Goal: Information Seeking & Learning: Learn about a topic

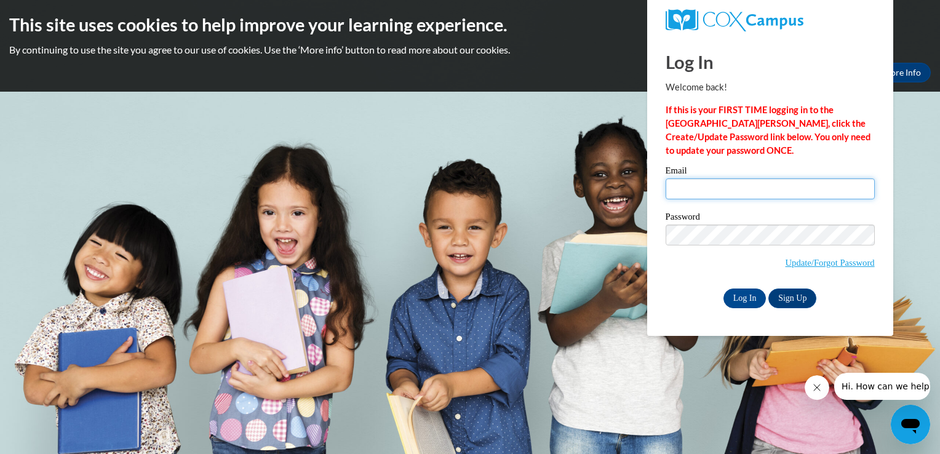
click at [705, 186] on input "Email" at bounding box center [769, 188] width 209 height 21
type input "bgedig@kusd.edu"
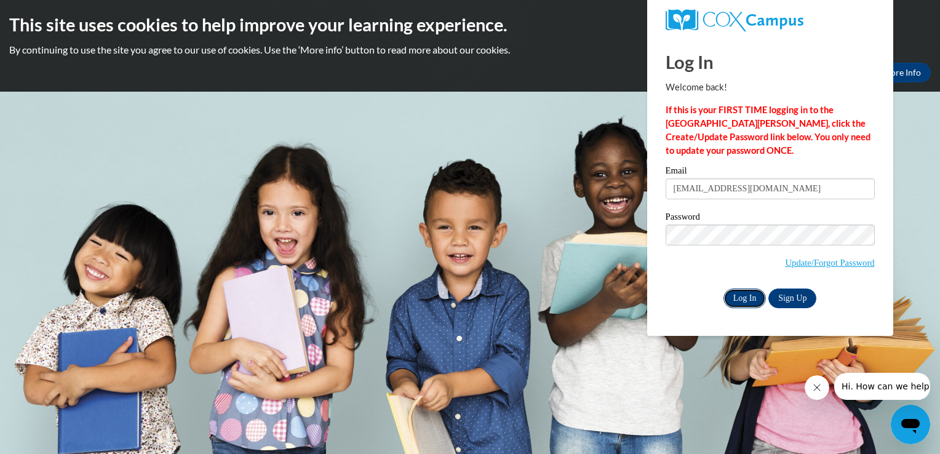
click at [736, 301] on input "Log In" at bounding box center [744, 298] width 43 height 20
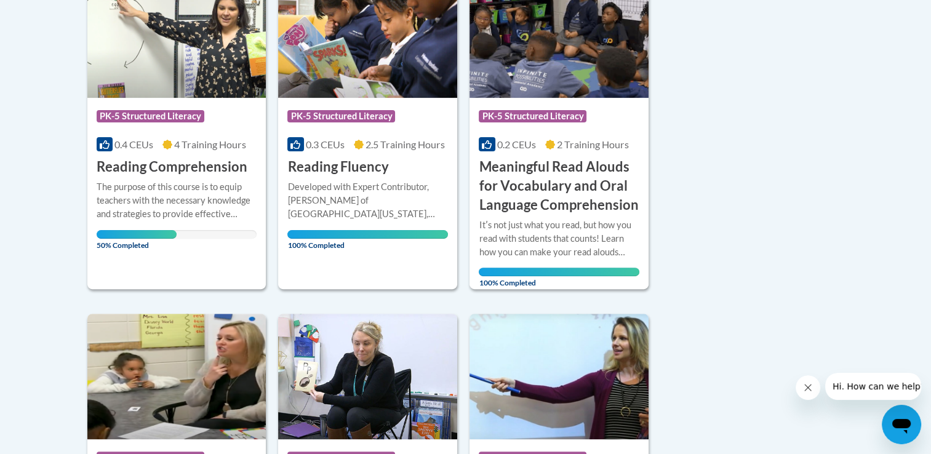
scroll to position [342, 0]
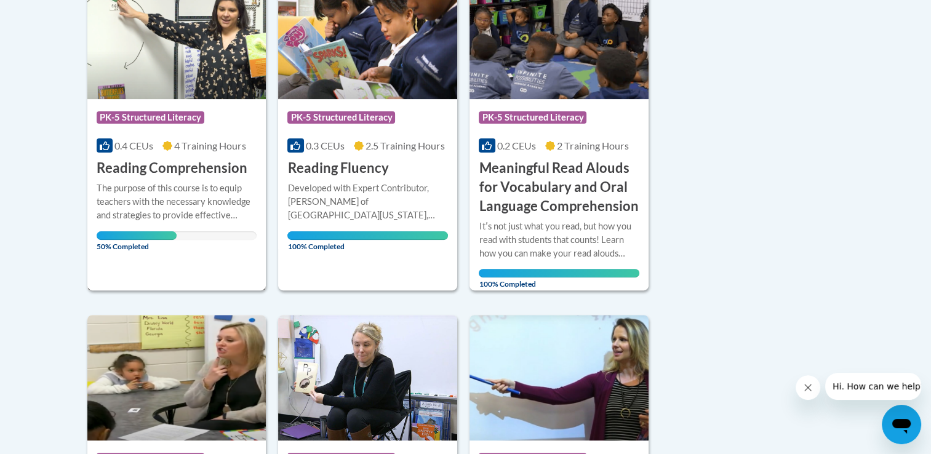
click at [147, 168] on h3 "Reading Comprehension" at bounding box center [172, 168] width 151 height 19
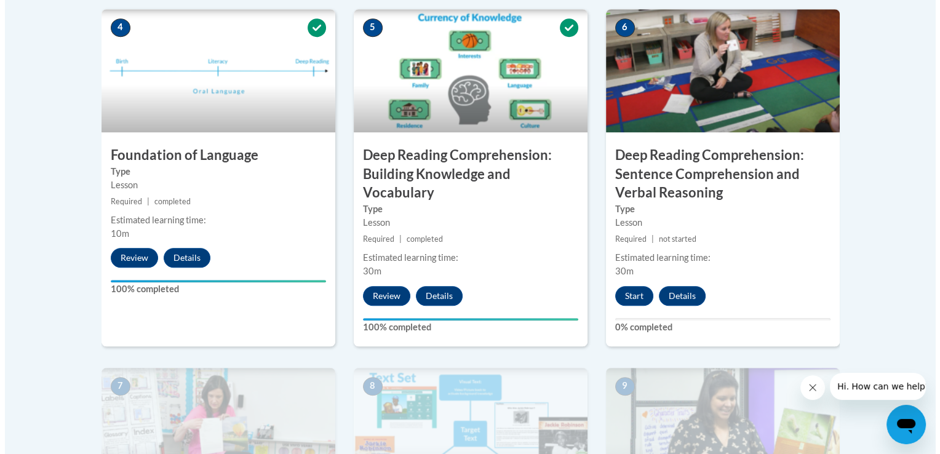
scroll to position [743, 0]
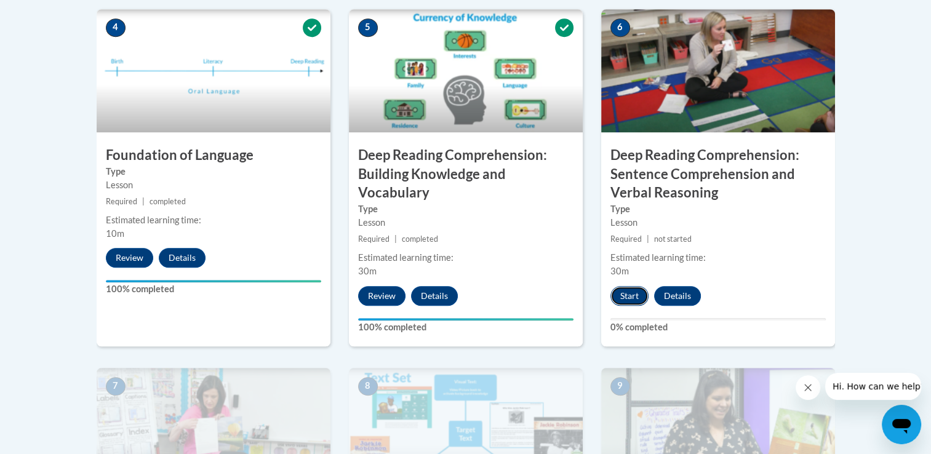
click at [625, 292] on button "Start" at bounding box center [629, 296] width 38 height 20
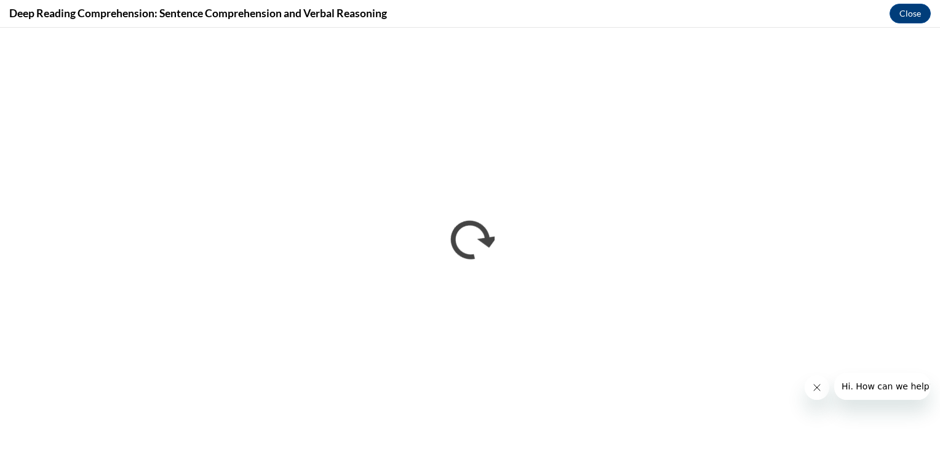
scroll to position [0, 0]
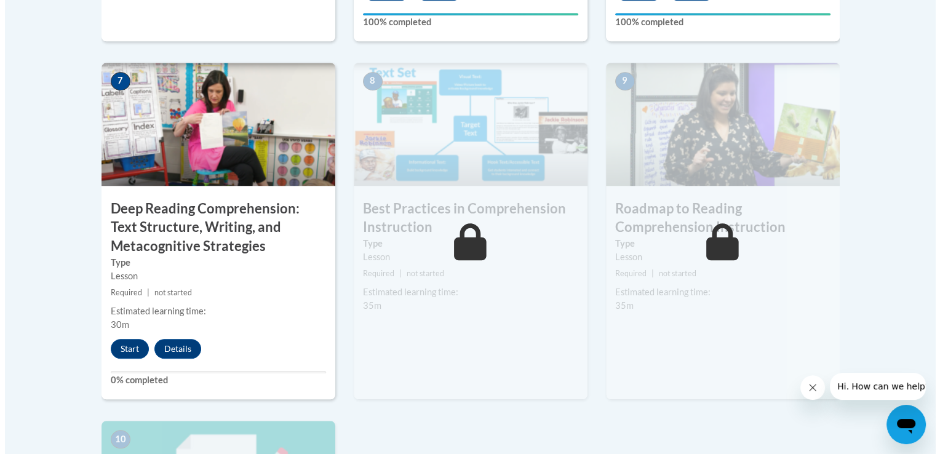
scroll to position [1050, 0]
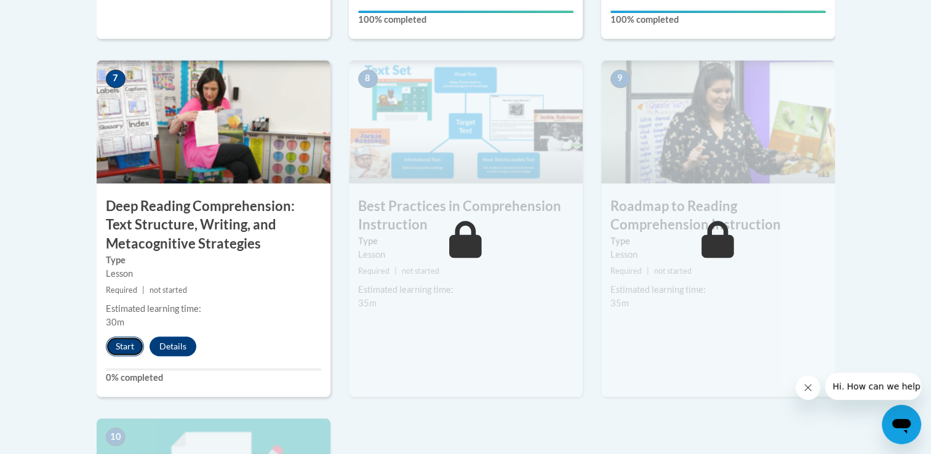
click at [123, 349] on button "Start" at bounding box center [125, 346] width 38 height 20
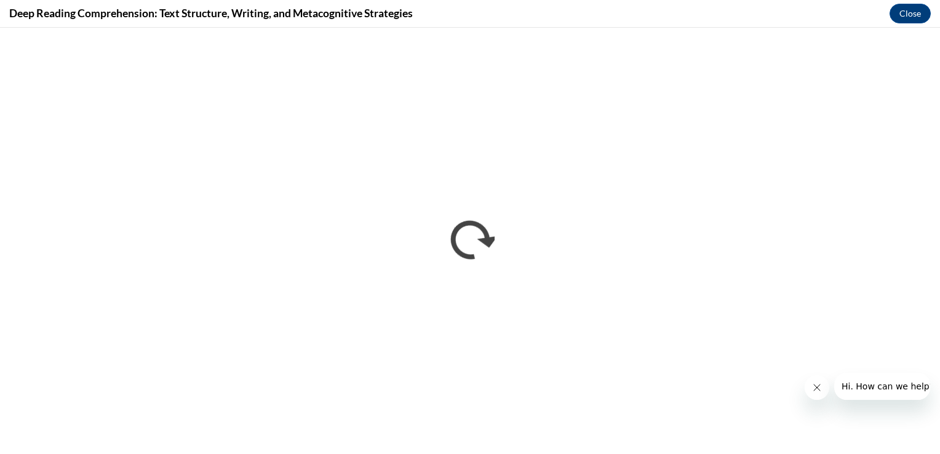
scroll to position [0, 0]
click at [816, 386] on icon "Close message from company" at bounding box center [816, 388] width 10 height 10
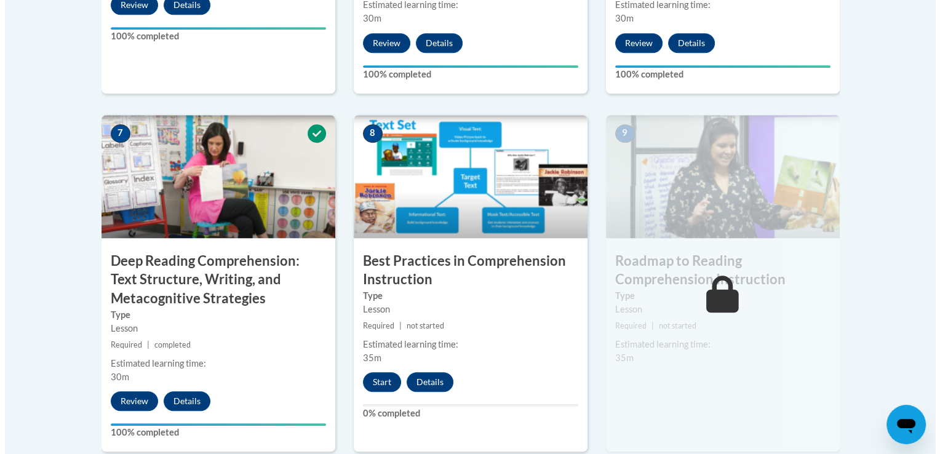
scroll to position [996, 0]
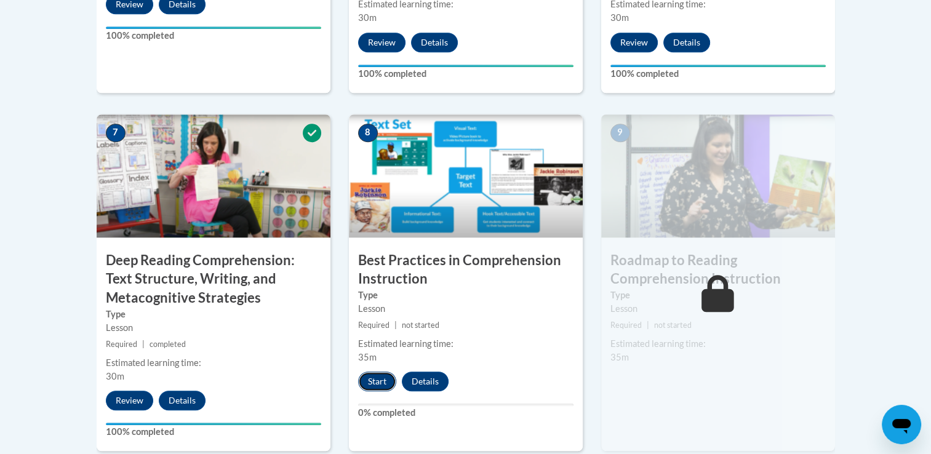
click at [372, 380] on button "Start" at bounding box center [377, 381] width 38 height 20
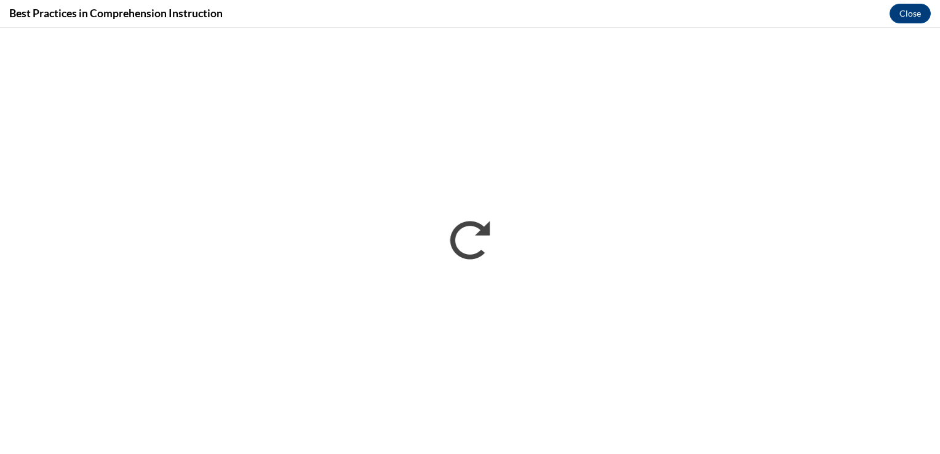
scroll to position [0, 0]
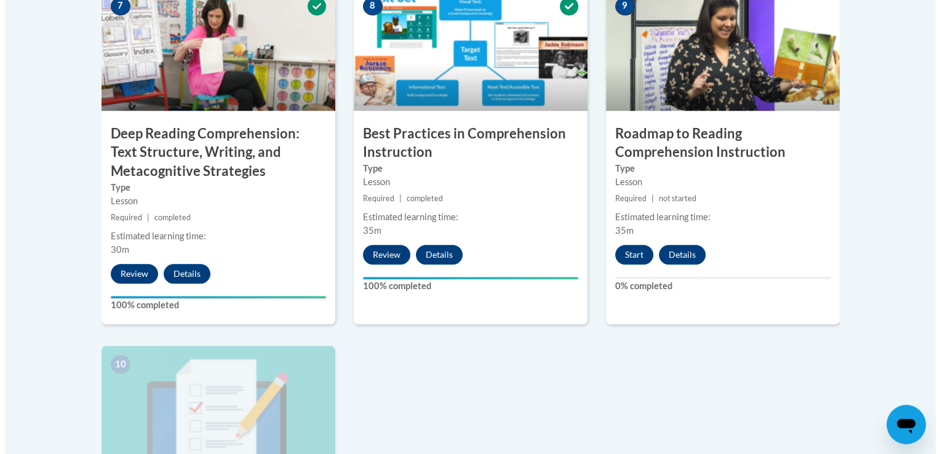
scroll to position [1100, 0]
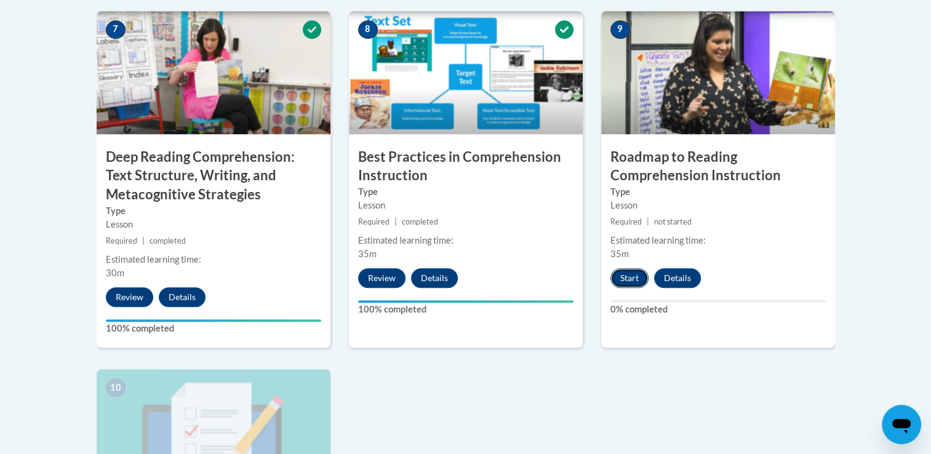
click at [627, 277] on button "Start" at bounding box center [629, 278] width 38 height 20
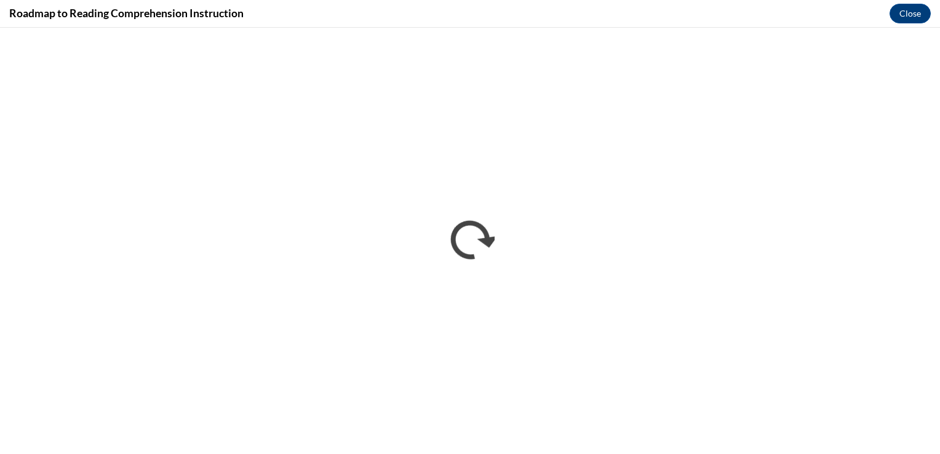
scroll to position [0, 0]
